Goal: Find contact information: Find contact information

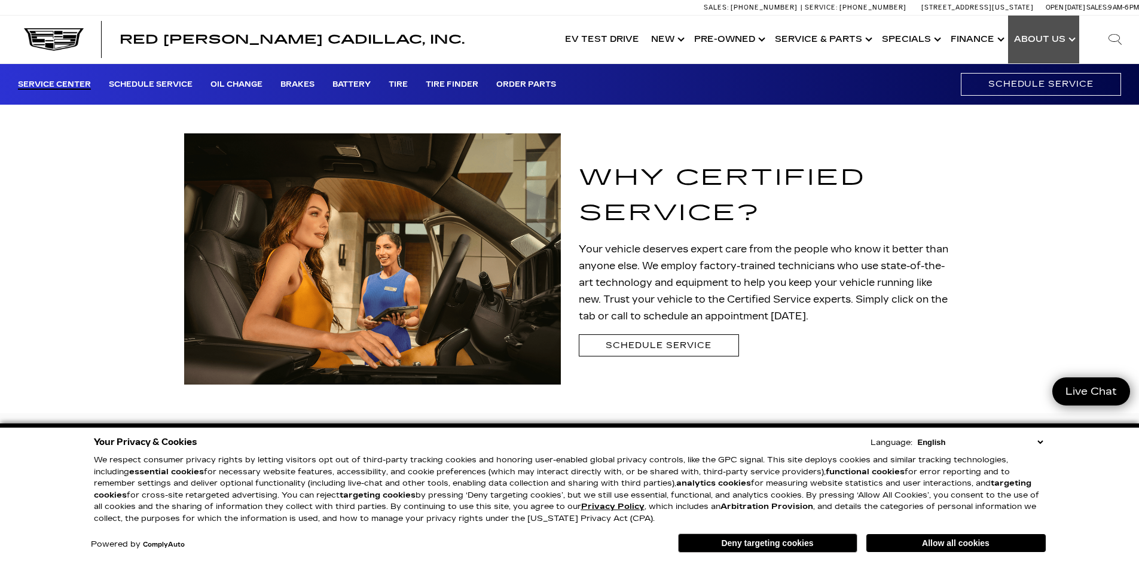
click at [1033, 39] on link "Show About Us" at bounding box center [1043, 40] width 71 height 48
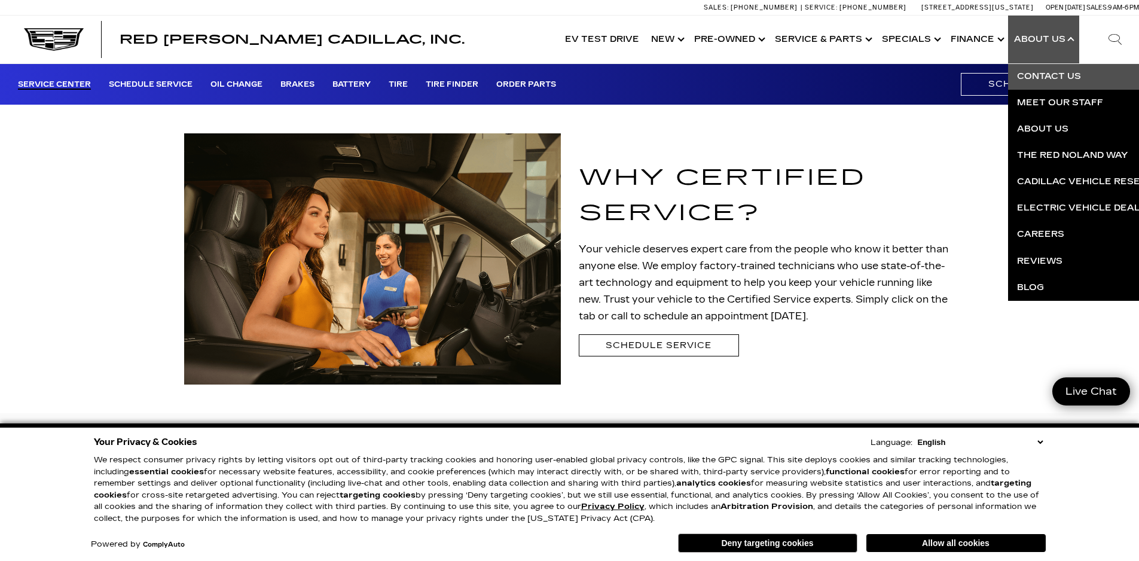
click at [1041, 77] on link "Contact Us" at bounding box center [1152, 76] width 289 height 26
